Goal: Check status

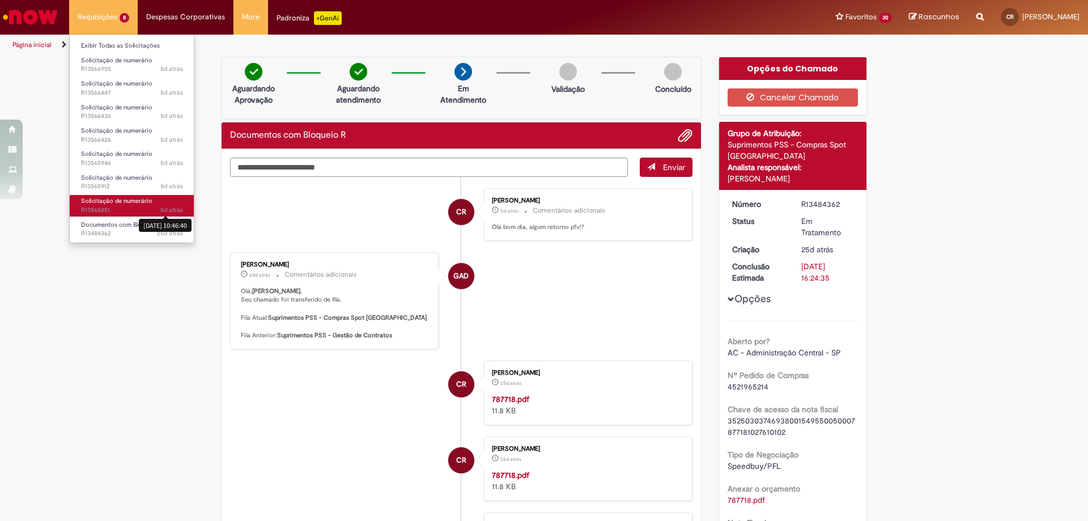
click at [168, 208] on span "5d atrás" at bounding box center [171, 210] width 23 height 8
click at [113, 199] on span "Solicitação de numerário" at bounding box center [116, 201] width 71 height 8
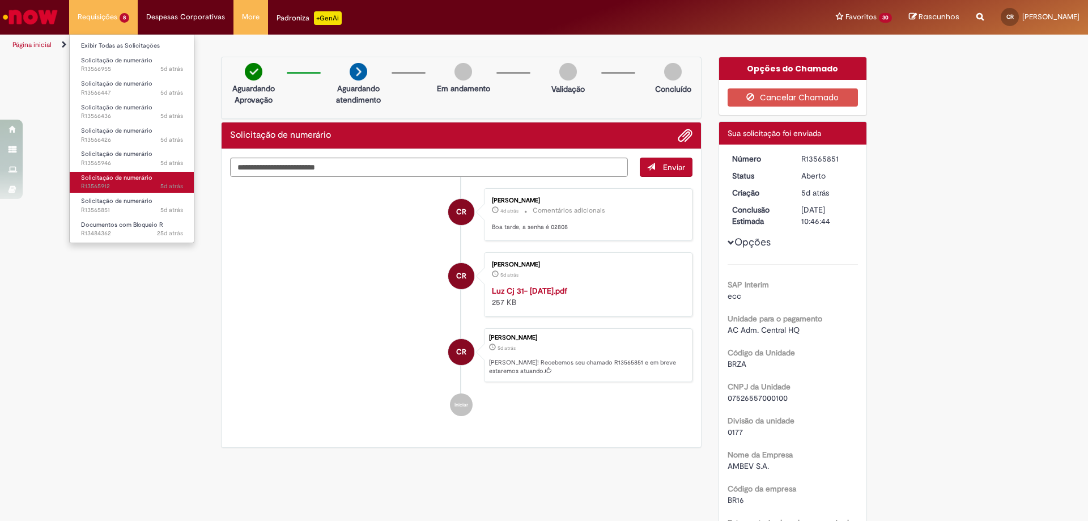
click at [130, 176] on span "Solicitação de numerário" at bounding box center [116, 177] width 71 height 8
click at [120, 178] on span "Solicitação de numerário" at bounding box center [116, 177] width 71 height 8
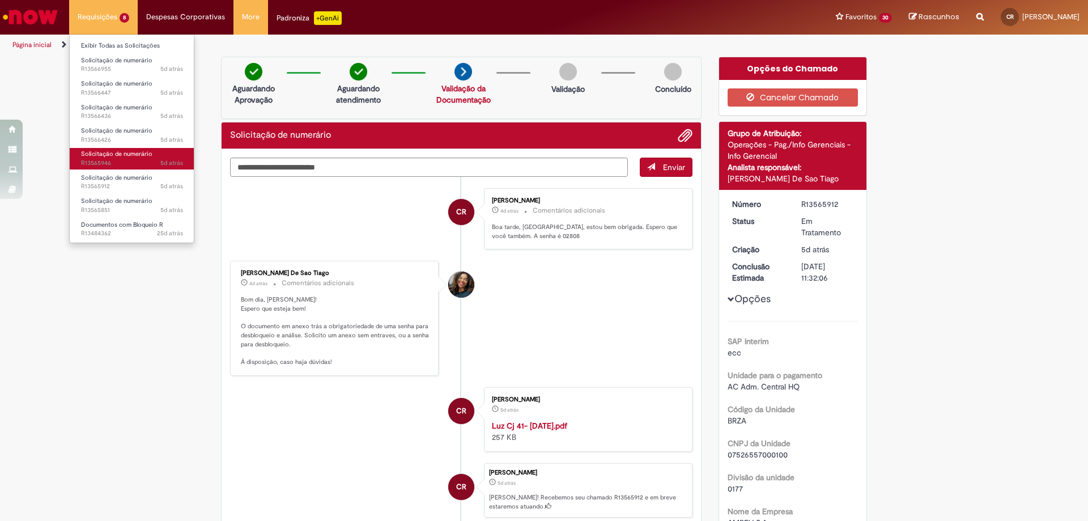
click at [117, 159] on span "5d atrás 5 dias atrás R13565946" at bounding box center [132, 163] width 102 height 9
click at [114, 162] on span "5d atrás 5 dias atrás R13565946" at bounding box center [132, 163] width 102 height 9
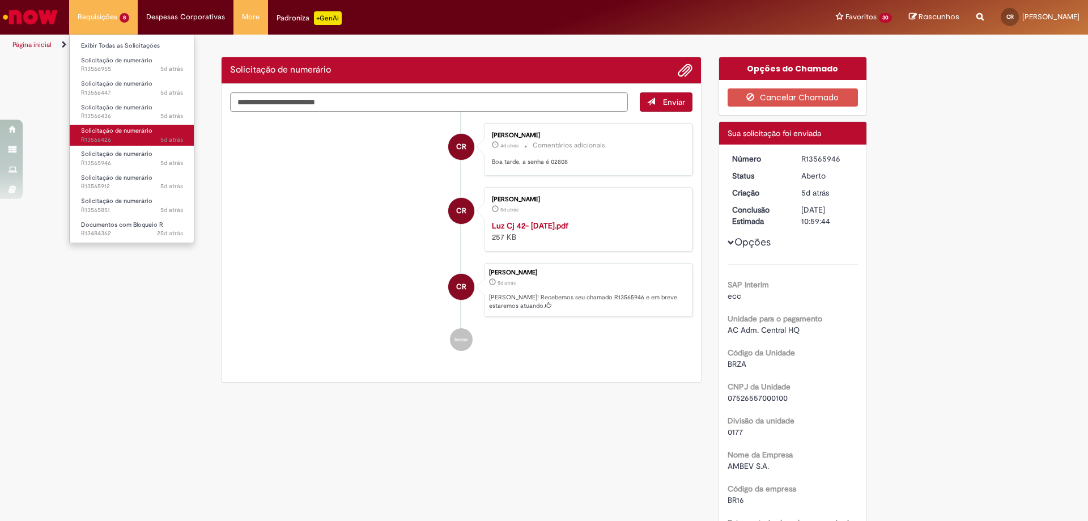
click at [112, 138] on span "5d atrás 5 dias atrás R13566426" at bounding box center [132, 139] width 102 height 9
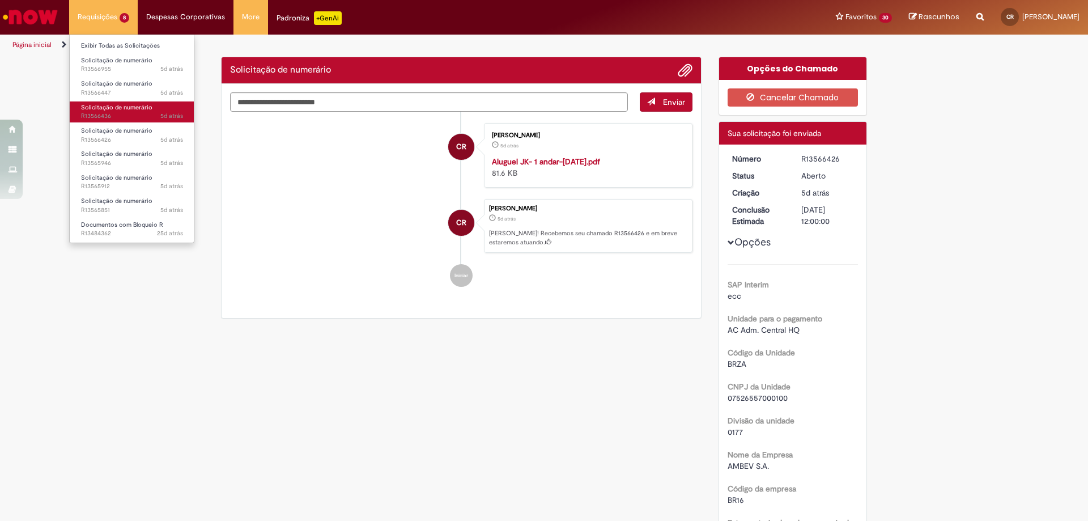
click at [123, 114] on span "5d atrás 5 dias atrás R13566436" at bounding box center [132, 116] width 102 height 9
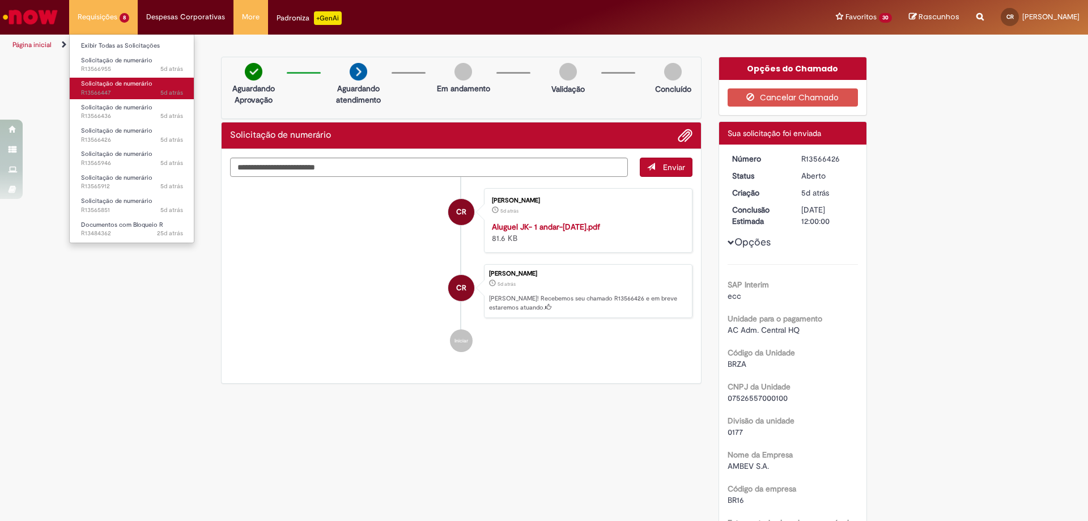
click at [127, 87] on span "Solicitação de numerário" at bounding box center [116, 83] width 71 height 8
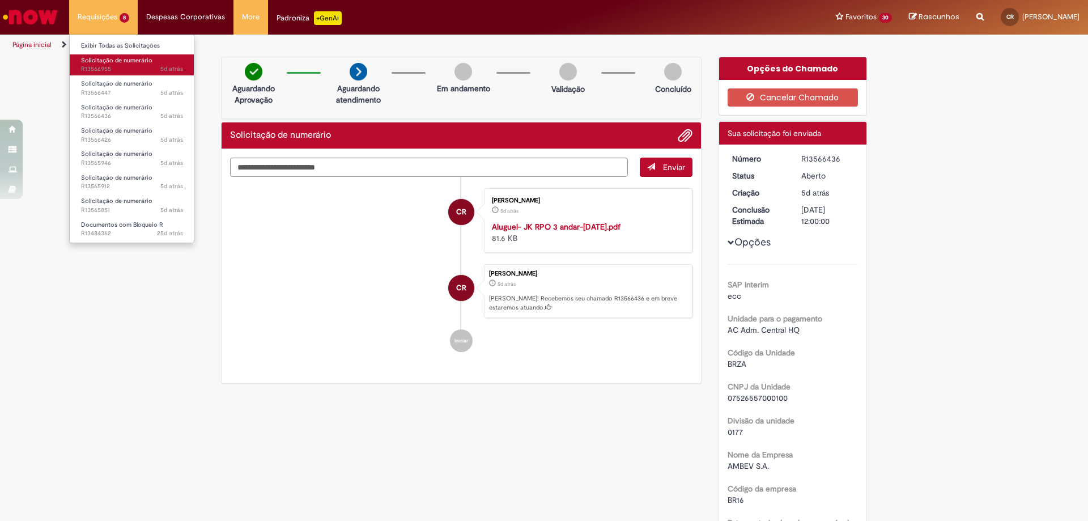
click at [133, 63] on span "Solicitação de numerário" at bounding box center [116, 60] width 71 height 8
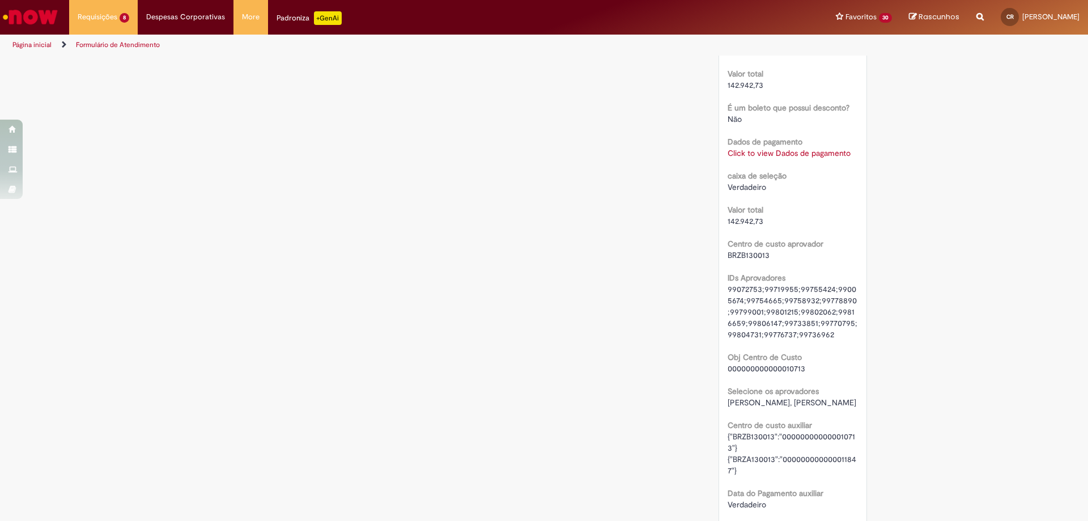
scroll to position [1026, 0]
